Goal: Task Accomplishment & Management: Complete application form

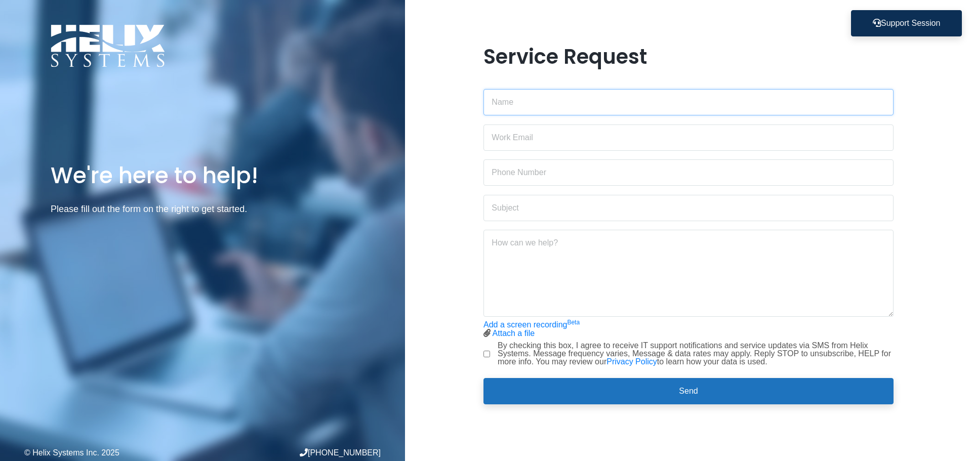
click at [558, 98] on input "text" at bounding box center [689, 102] width 410 height 26
click at [539, 108] on input "text" at bounding box center [689, 102] width 410 height 26
type input "[PERSON_NAME]"
drag, startPoint x: 538, startPoint y: 132, endPoint x: 389, endPoint y: 125, distance: 149.1
click at [389, 125] on div "We're here to help! Please fill out the form on the right to get started. © Hel…" at bounding box center [486, 230] width 972 height 461
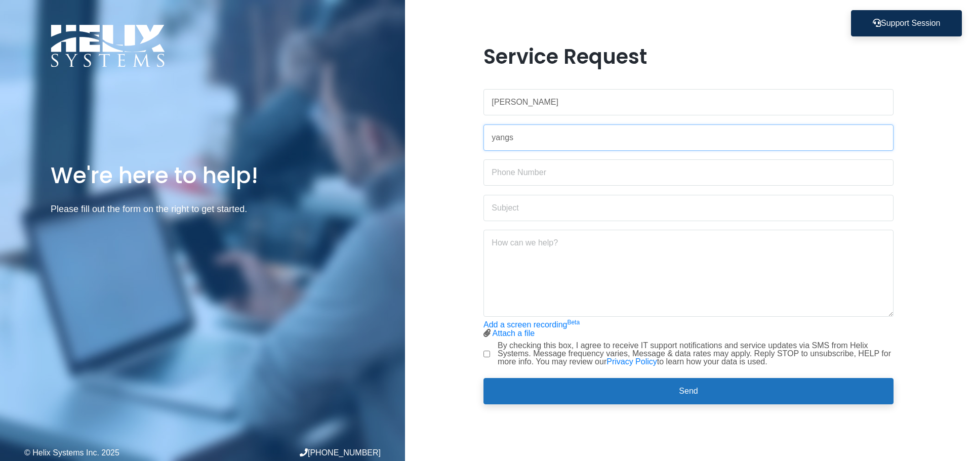
click at [586, 139] on input "yangs" at bounding box center [689, 138] width 410 height 26
paste input "[EMAIL_ADDRESS][DOMAIN_NAME]"
type input "[EMAIL_ADDRESS][DOMAIN_NAME]"
click at [558, 170] on input "text" at bounding box center [689, 173] width 410 height 26
click at [536, 171] on input "text" at bounding box center [689, 173] width 410 height 26
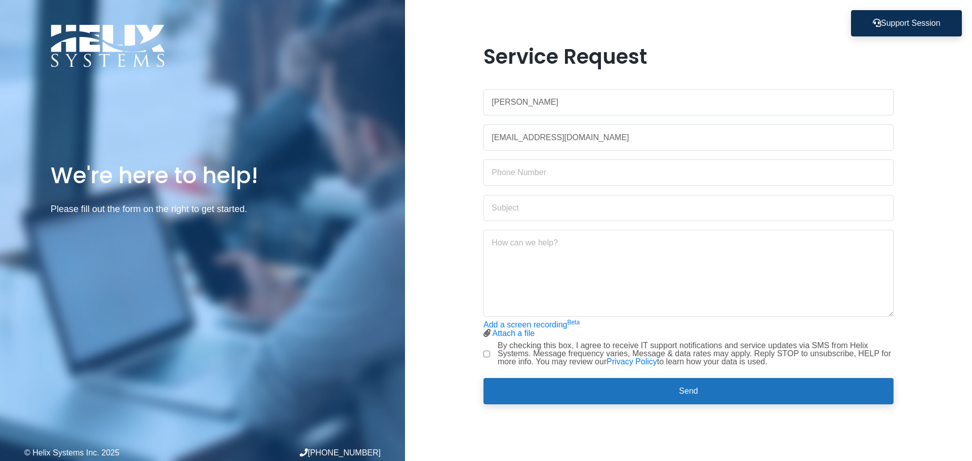
drag, startPoint x: 373, startPoint y: 198, endPoint x: 408, endPoint y: 199, distance: 35.0
click at [374, 198] on div "We're here to help! Please fill out the form on the right to get started." at bounding box center [202, 201] width 405 height 80
click at [415, 197] on div "Service Request [PERSON_NAME] [EMAIL_ADDRESS][DOMAIN_NAME] Add a screen recordi…" at bounding box center [688, 231] width 567 height 372
click at [525, 207] on input "text" at bounding box center [689, 208] width 410 height 26
click at [610, 179] on input "text" at bounding box center [689, 173] width 410 height 26
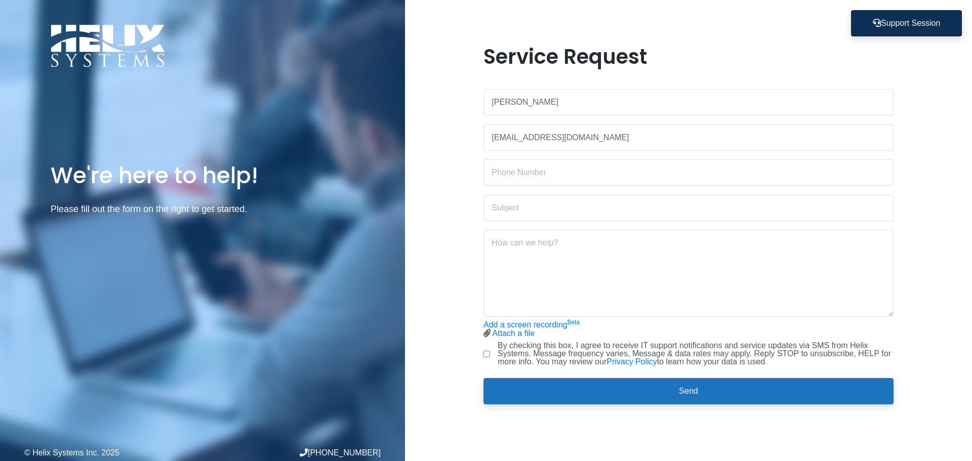
click at [455, 177] on div "Service Request [PERSON_NAME] [EMAIL_ADDRESS][DOMAIN_NAME] Add a screen recordi…" at bounding box center [688, 231] width 567 height 372
click at [508, 207] on input "text" at bounding box center [689, 208] width 410 height 26
click at [710, 199] on input "Cannot login EOS-Desktop-Prod" at bounding box center [689, 208] width 410 height 26
type input "Cannot login EOS-Desktop-Prod & SAP"
click at [521, 253] on textarea at bounding box center [689, 273] width 410 height 87
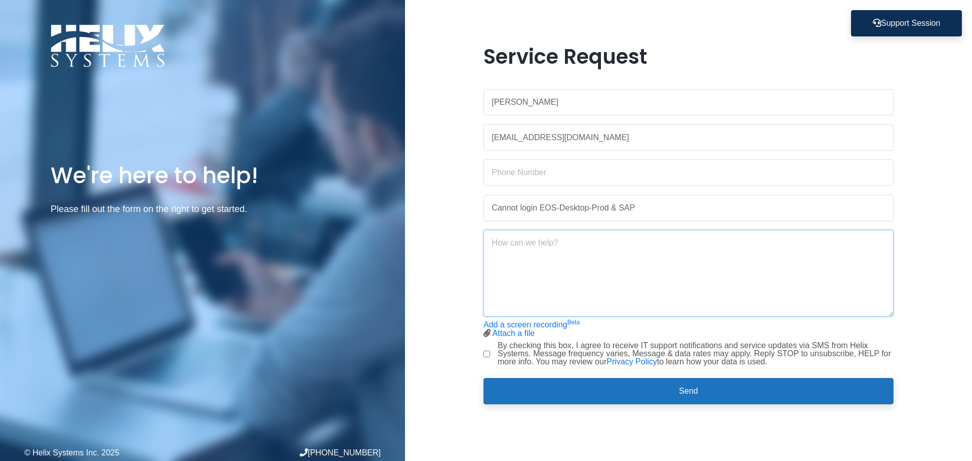
paste textarea "Cannot login EOS-Desktop-Prod & SAP"
type textarea "Cannot login EOS-Desktop-Prod & SAP"
click at [489, 351] on input "By checking this box, I agree to receive IT support notifications and service u…" at bounding box center [487, 354] width 7 height 7
checkbox input "true"
click at [521, 374] on form "[PERSON_NAME] [EMAIL_ADDRESS][DOMAIN_NAME] Cannot login EOS-Desktop-Prod & SAP …" at bounding box center [689, 243] width 410 height 324
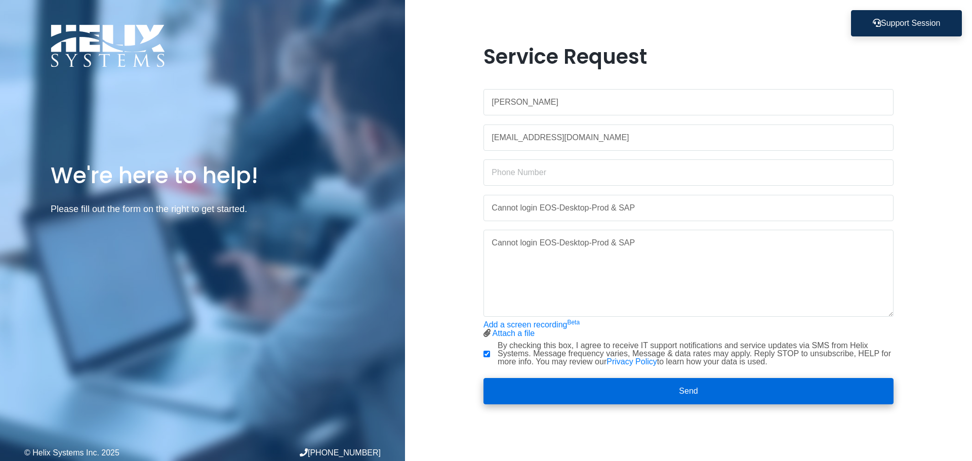
click at [519, 386] on button "Send" at bounding box center [689, 391] width 410 height 26
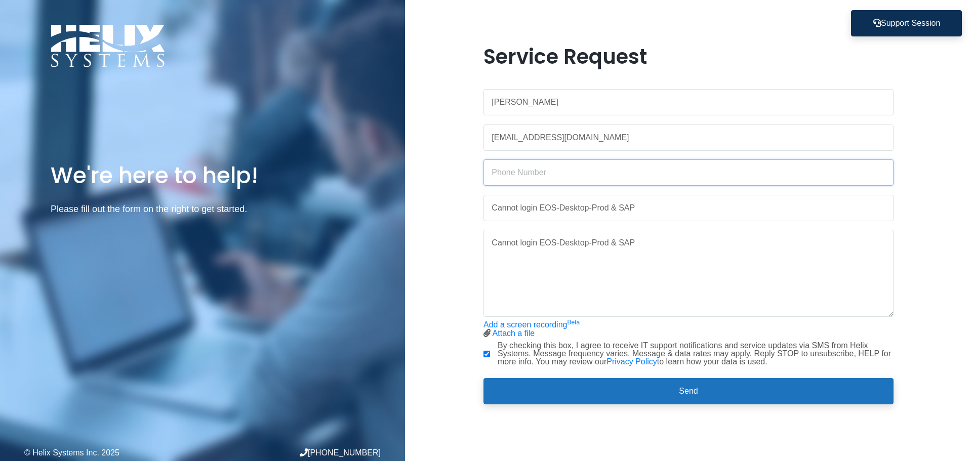
click at [515, 182] on input "text" at bounding box center [689, 173] width 410 height 26
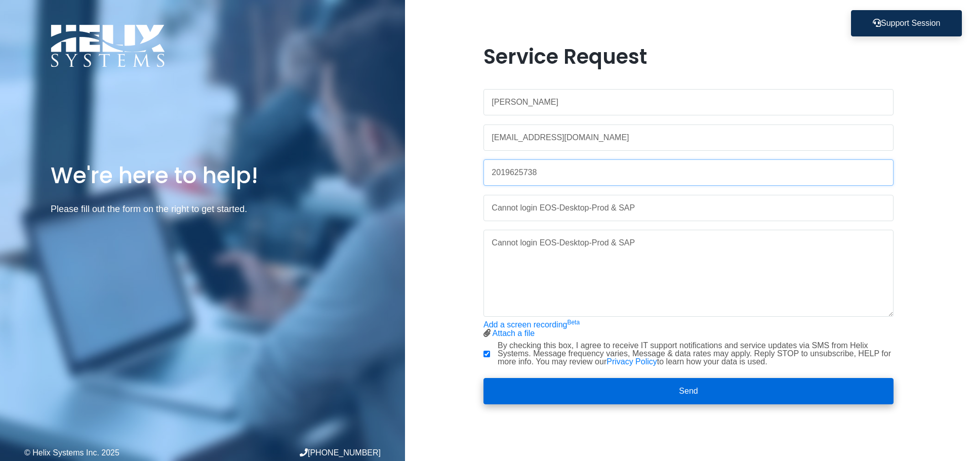
type input "2019625738"
click at [594, 393] on button "Send" at bounding box center [689, 391] width 410 height 26
